Goal: Learn about a topic

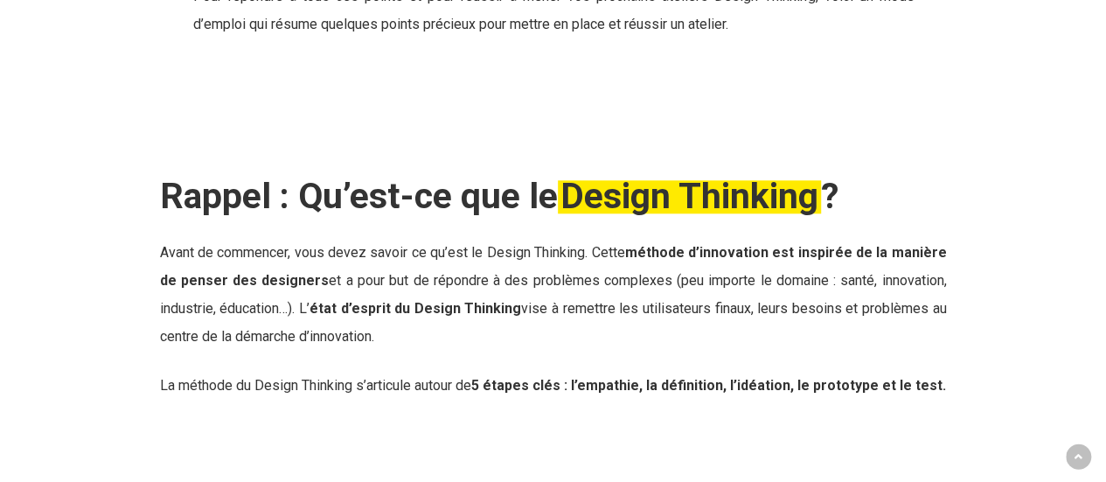
scroll to position [874, 0]
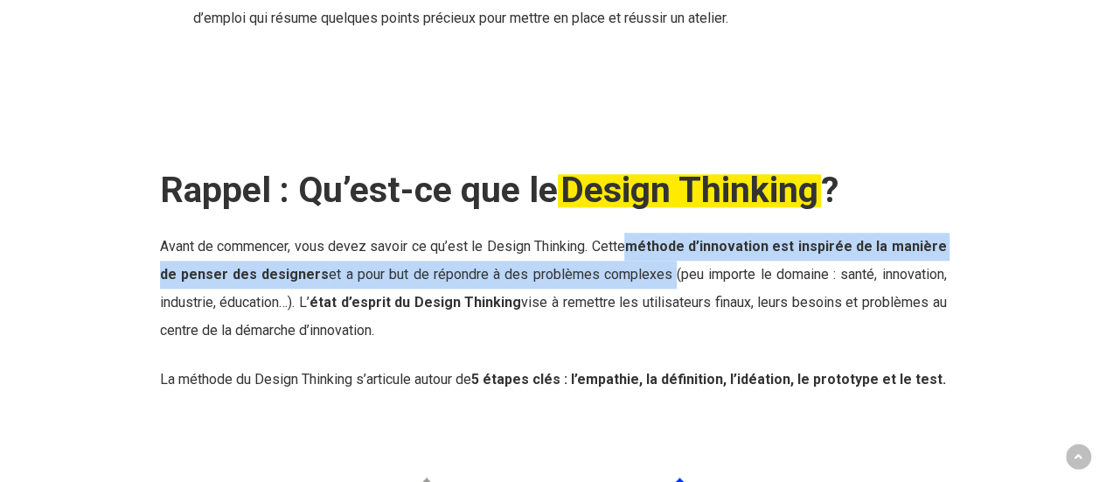
drag, startPoint x: 642, startPoint y: 253, endPoint x: 663, endPoint y: 281, distance: 35.0
click at [663, 281] on span "Avant de commencer, vous devez savoir ce qu’est le Design Thinking. Cette métho…" at bounding box center [553, 288] width 787 height 101
copy span "méthode d’innovation est inspirée de la manière de penser des designers et a po…"
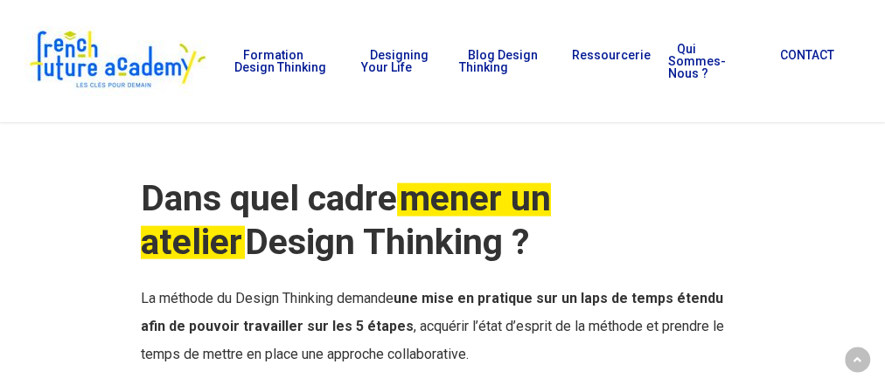
scroll to position [1606, 0]
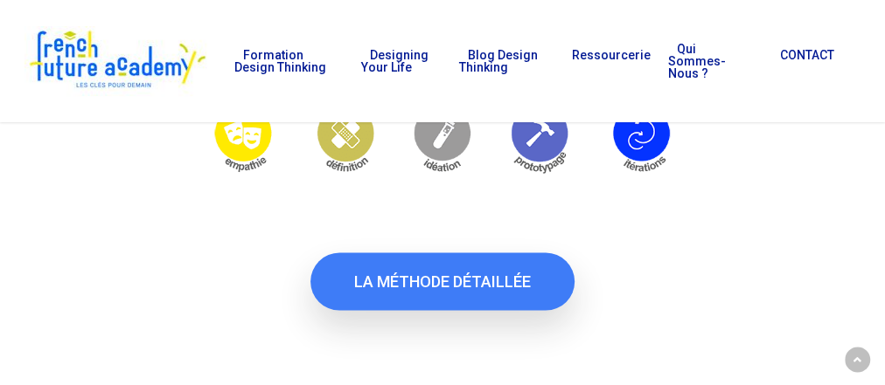
click at [456, 287] on span "LA MÉTHODE DÉTAILLÉE" at bounding box center [442, 281] width 177 height 17
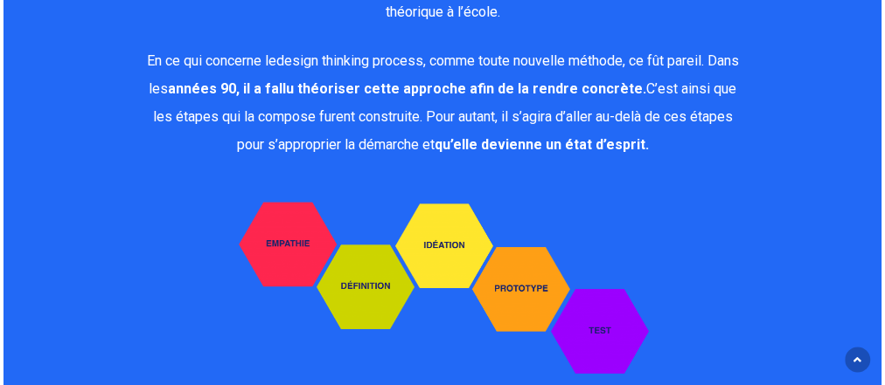
scroll to position [3494, 0]
